Goal: Transaction & Acquisition: Purchase product/service

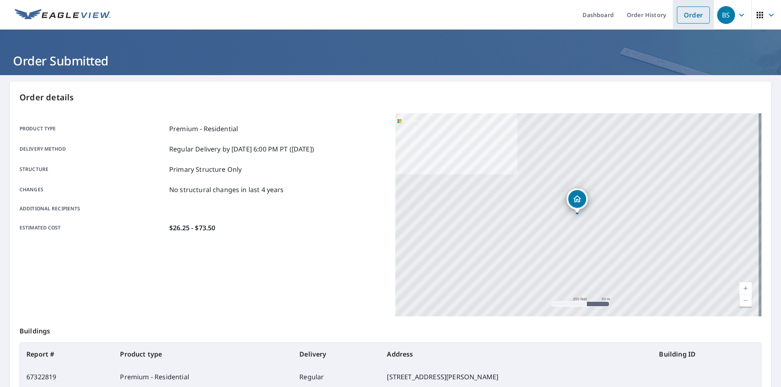
click at [682, 14] on link "Order" at bounding box center [693, 15] width 33 height 17
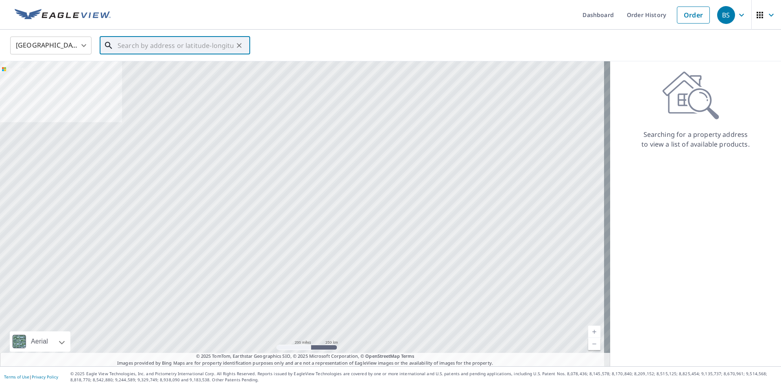
click at [211, 39] on input "text" at bounding box center [175, 45] width 116 height 23
paste input "[STREET_ADDRESS]"
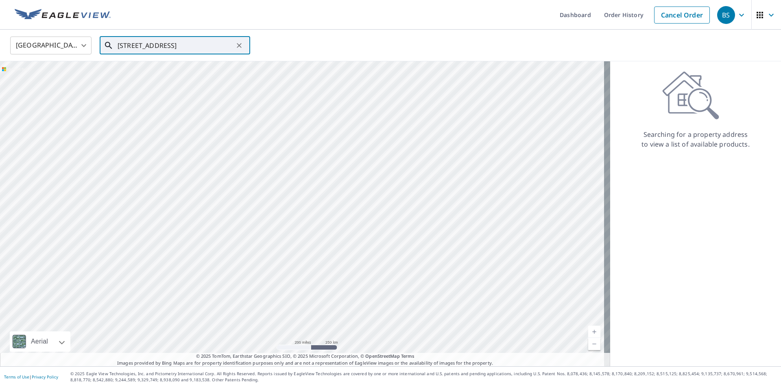
paste input "Lemont"
click at [159, 73] on span "[STREET_ADDRESS]" at bounding box center [180, 69] width 128 height 10
type input "[STREET_ADDRESS]"
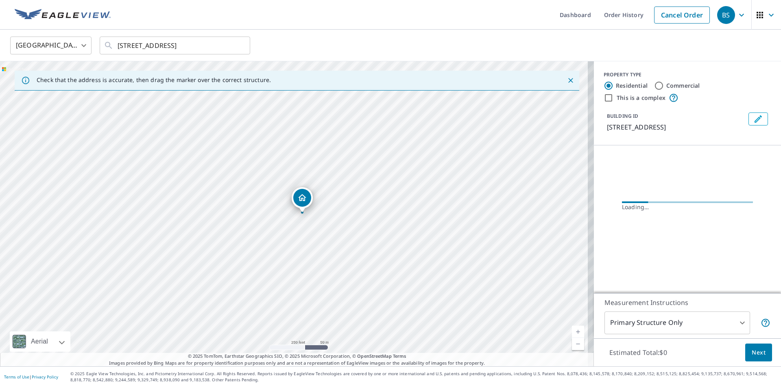
click at [572, 331] on link "Current Level 17, Zoom In" at bounding box center [578, 332] width 12 height 12
click at [572, 331] on link "Current Level 20, Zoom In Disabled" at bounding box center [578, 332] width 12 height 12
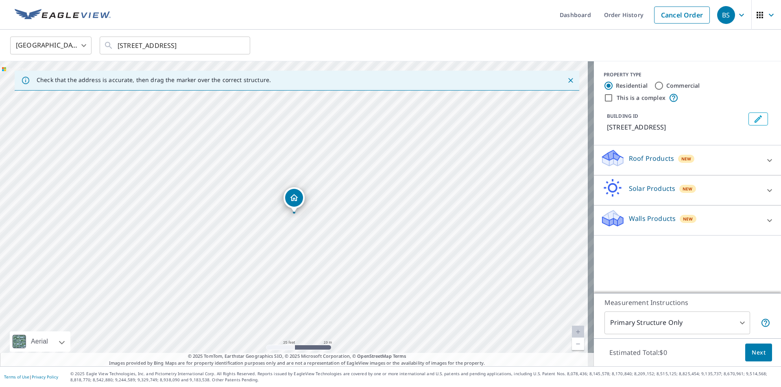
click at [629, 156] on p "Roof Products" at bounding box center [651, 159] width 45 height 10
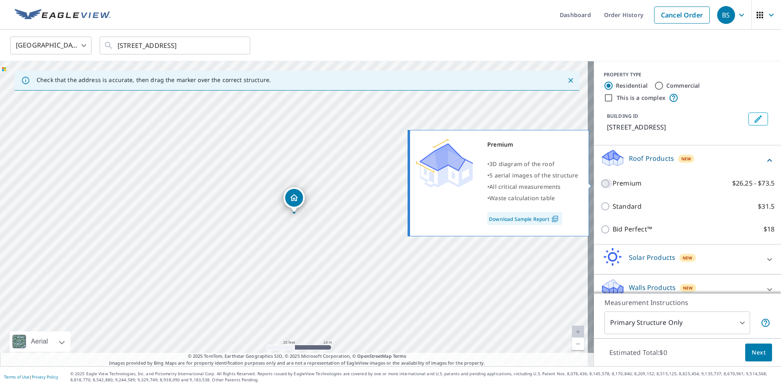
click at [604, 179] on input "Premium $26.25 - $73.5" at bounding box center [606, 184] width 12 height 10
checkbox input "true"
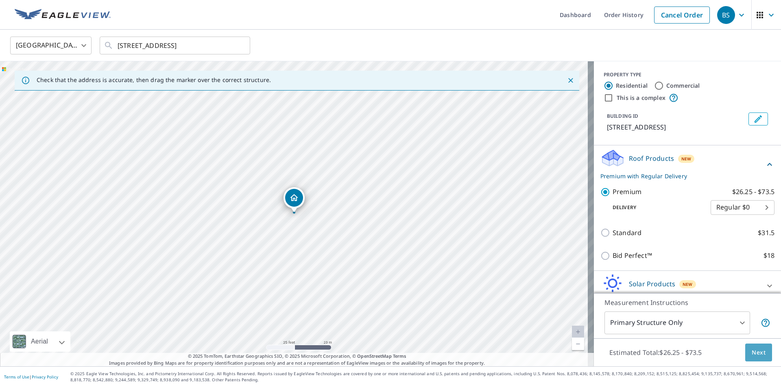
click at [753, 352] on span "Next" at bounding box center [758, 353] width 14 height 10
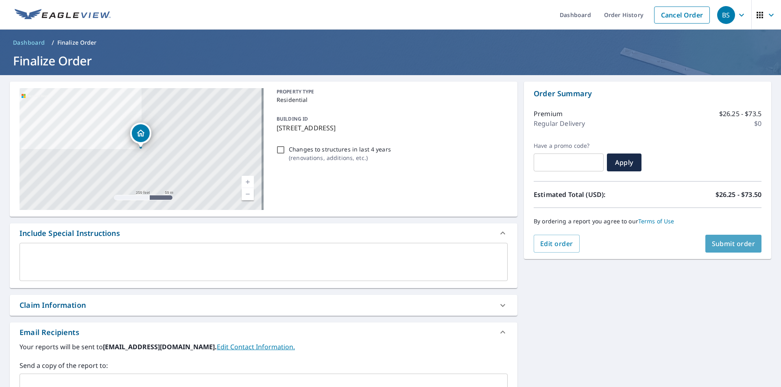
click at [732, 243] on span "Submit order" at bounding box center [733, 243] width 44 height 9
